Goal: Information Seeking & Learning: Find specific fact

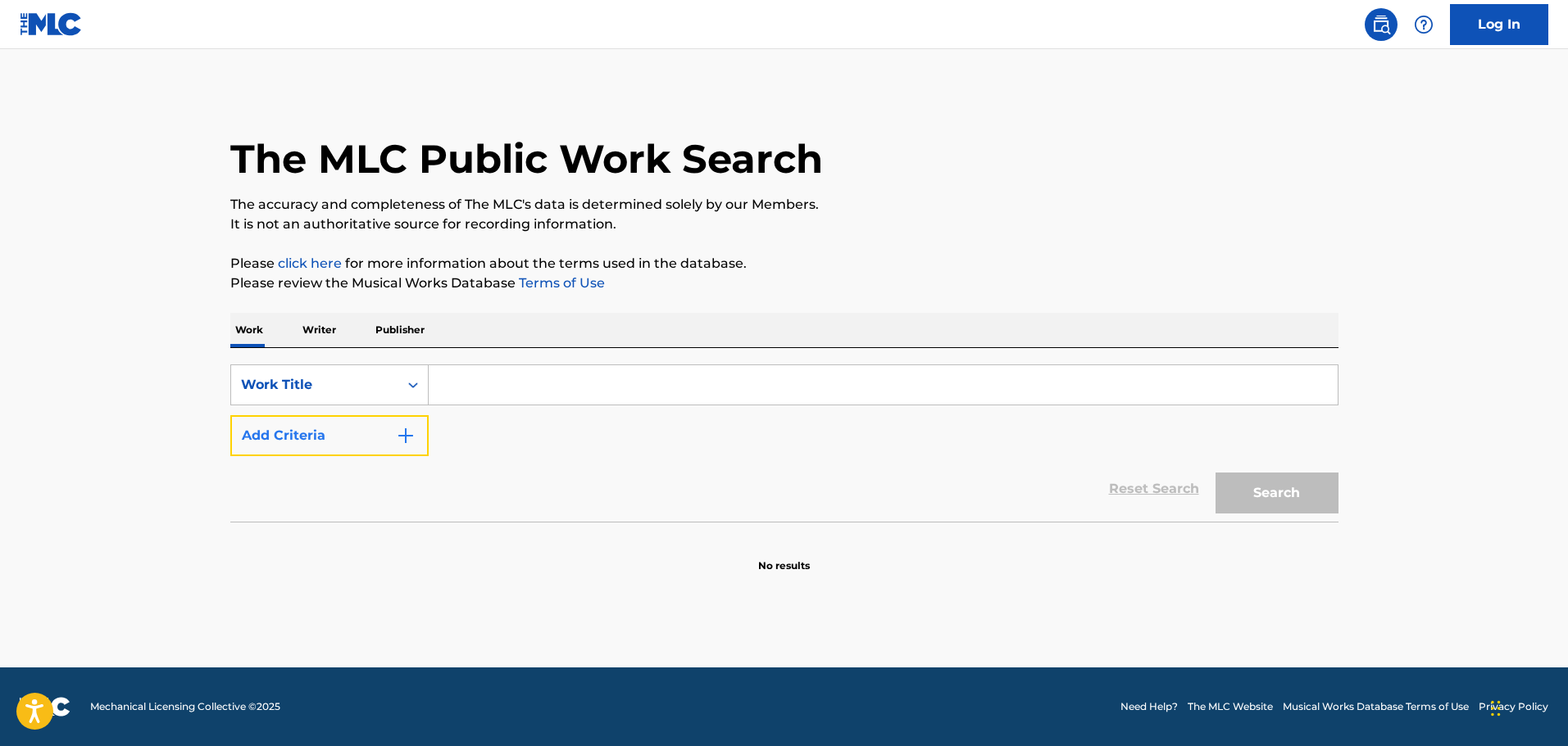
click at [408, 427] on img "Search Form" at bounding box center [405, 435] width 20 height 20
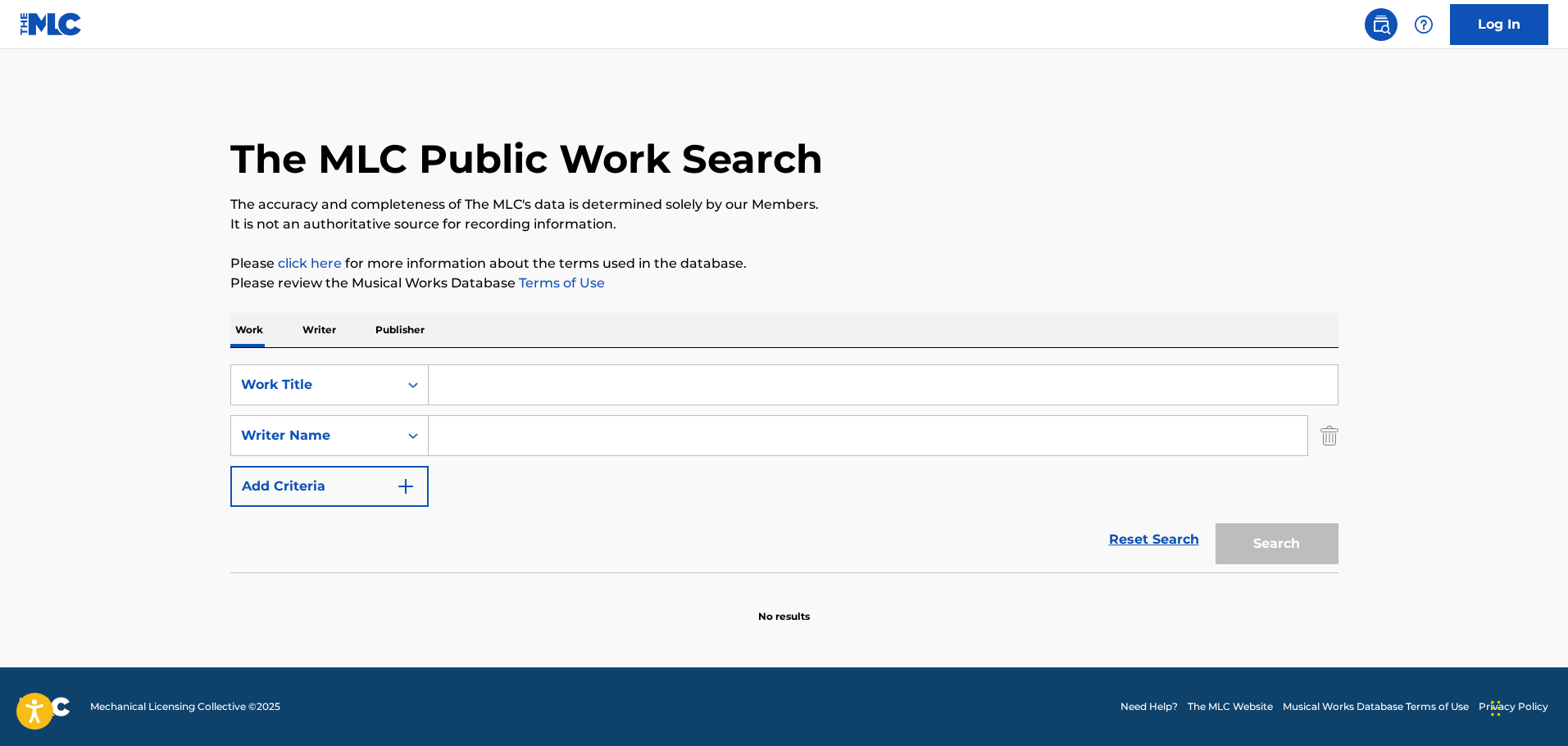
paste input "SOME PEOPLE"
type input "SOME PEOPLE"
click at [534, 443] on input "Search Form" at bounding box center [868, 435] width 879 height 39
type input "shur"
click at [1276, 541] on button "Search" at bounding box center [1277, 543] width 123 height 41
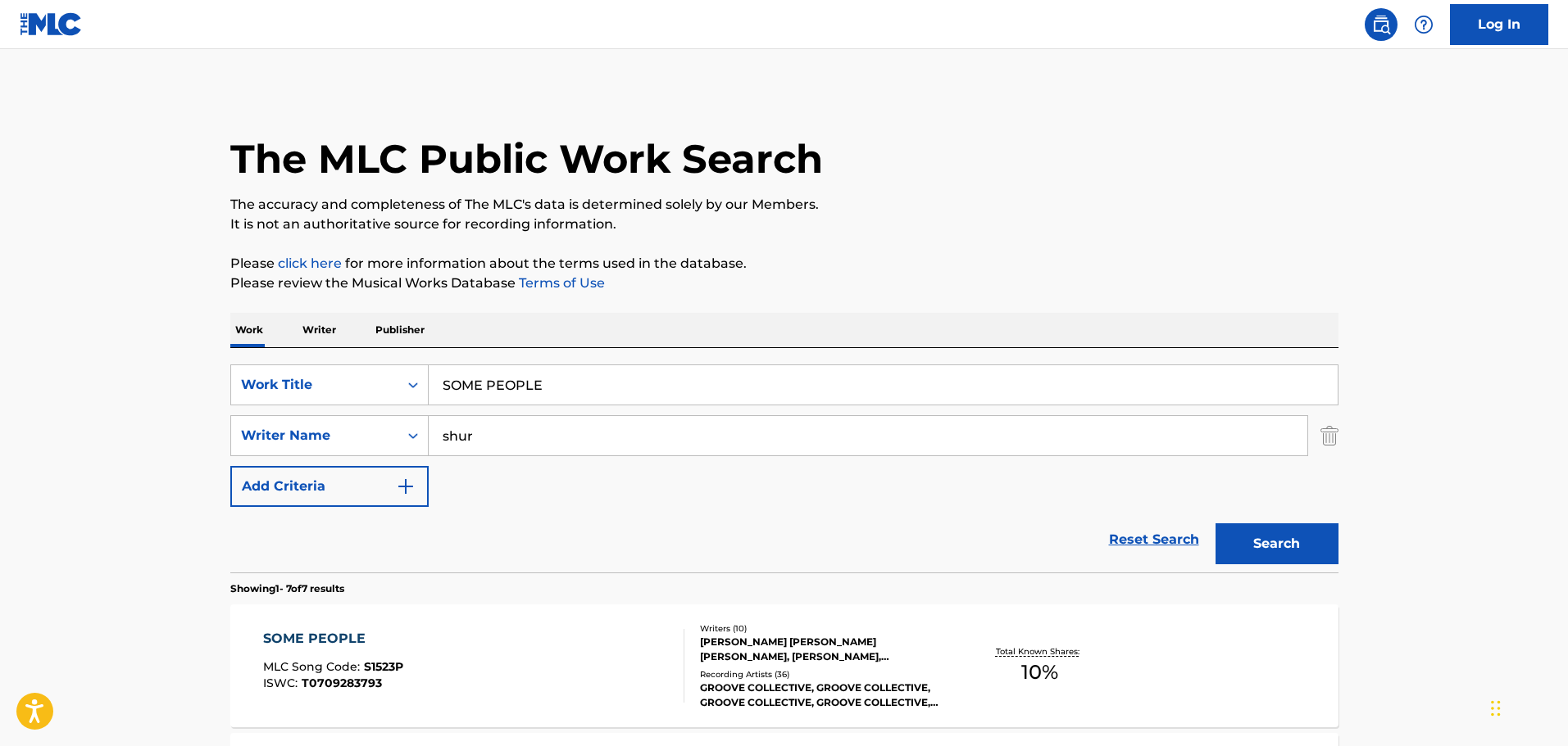
click at [484, 388] on input "SOME PEOPLE" at bounding box center [883, 385] width 909 height 39
paste input "RRIA"
type input "SORRIA"
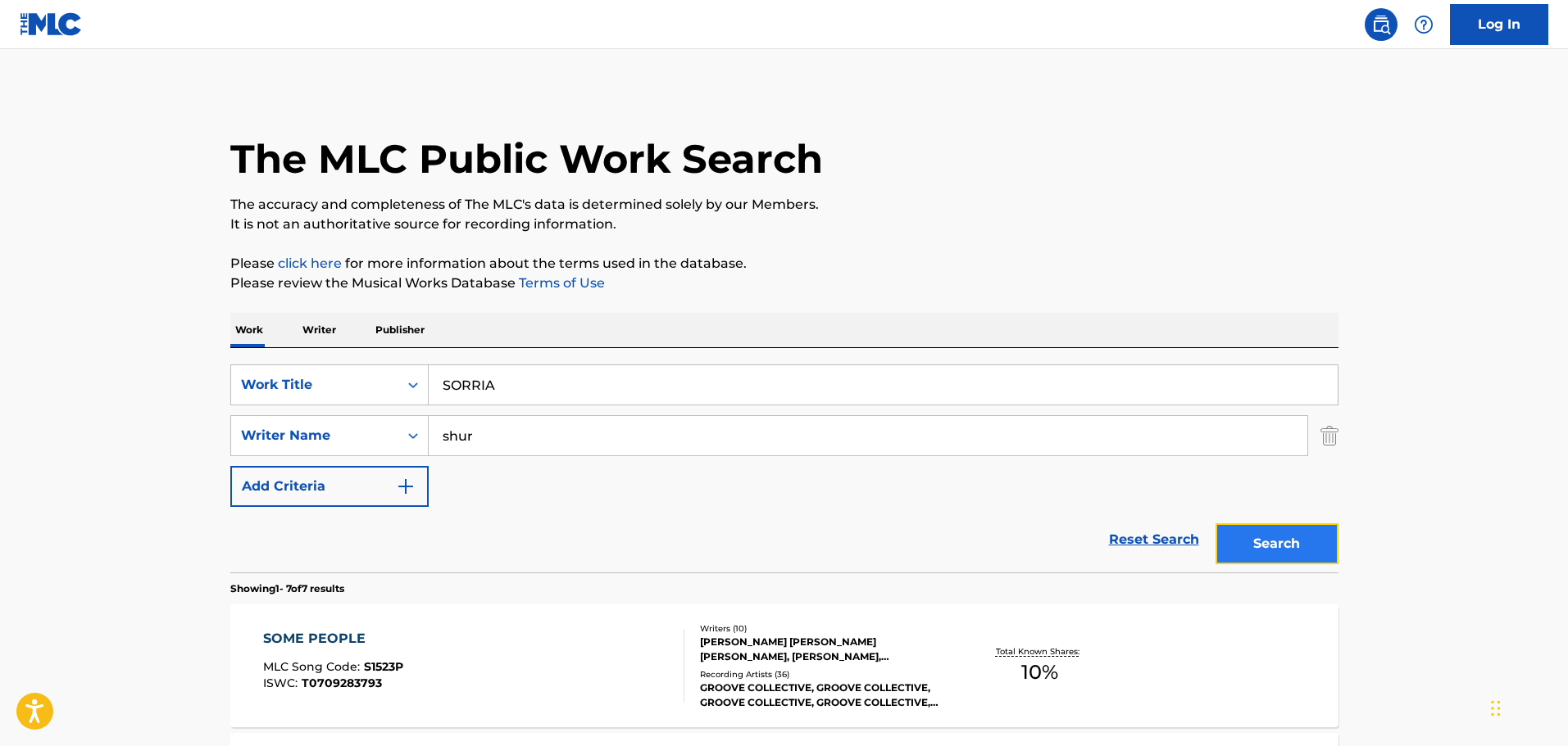
click at [1290, 543] on button "Search" at bounding box center [1277, 543] width 123 height 41
